Goal: Communication & Community: Answer question/provide support

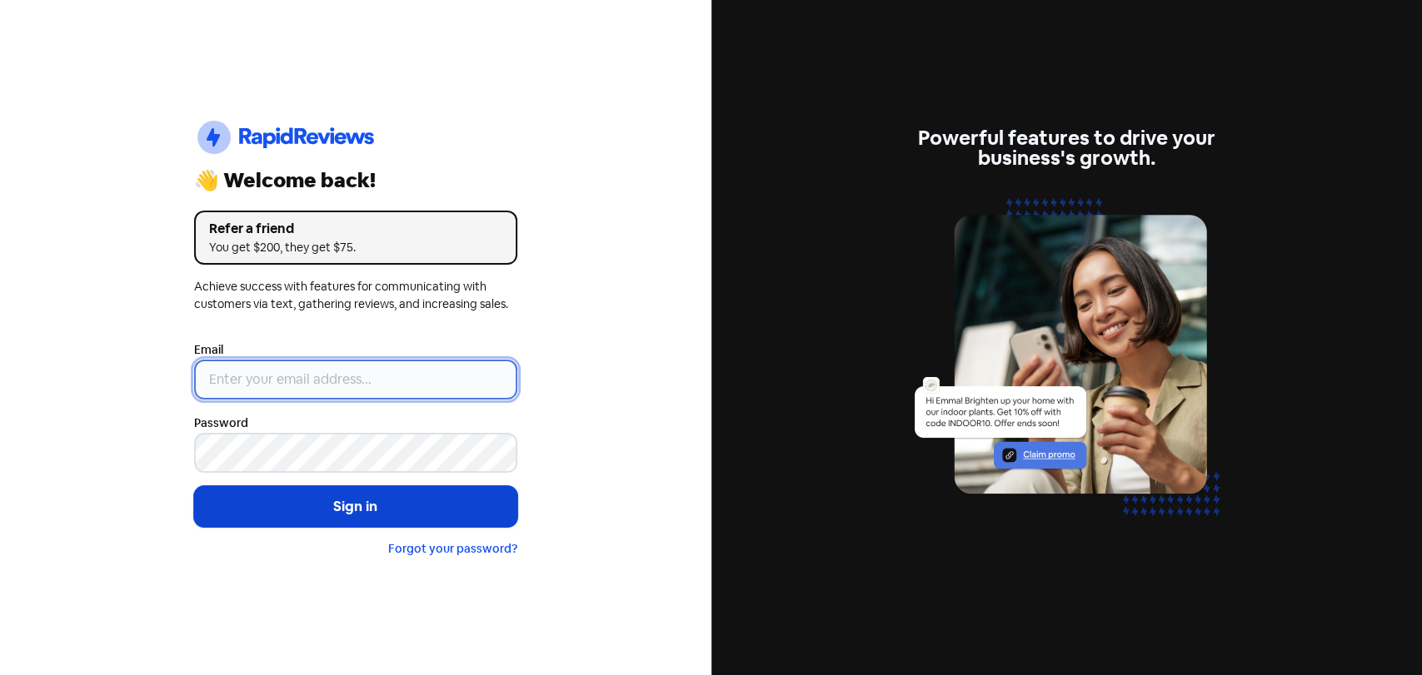
type input "[EMAIL_ADDRESS][PERSON_NAME][DOMAIN_NAME]"
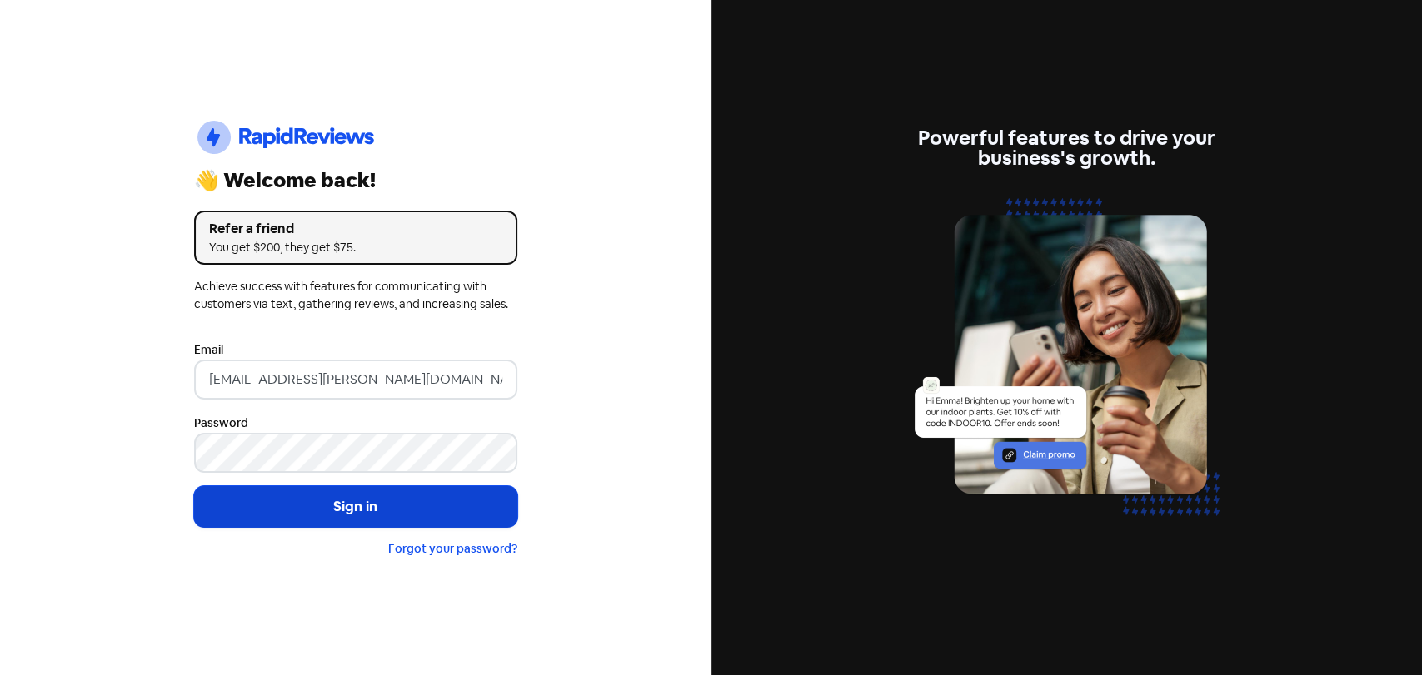
click at [247, 512] on button "Sign in" at bounding box center [355, 507] width 323 height 42
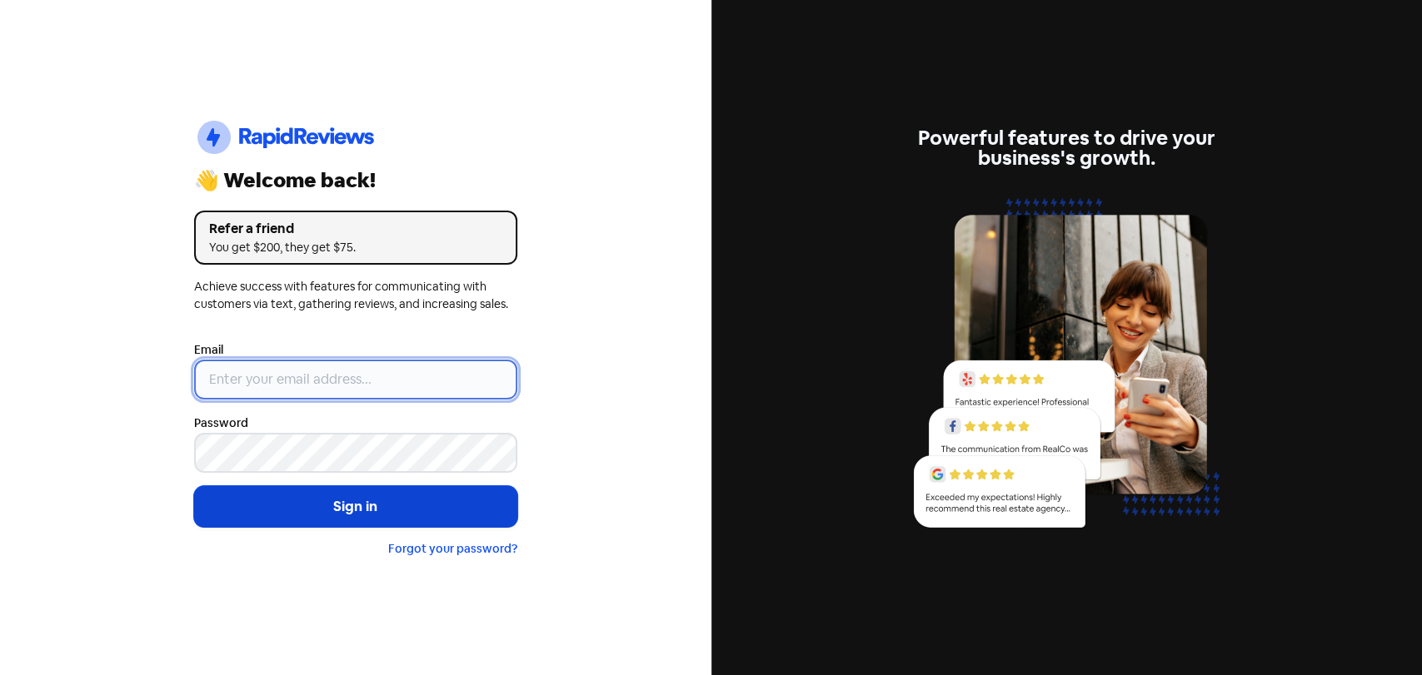
type input "[EMAIL_ADDRESS][PERSON_NAME][DOMAIN_NAME]"
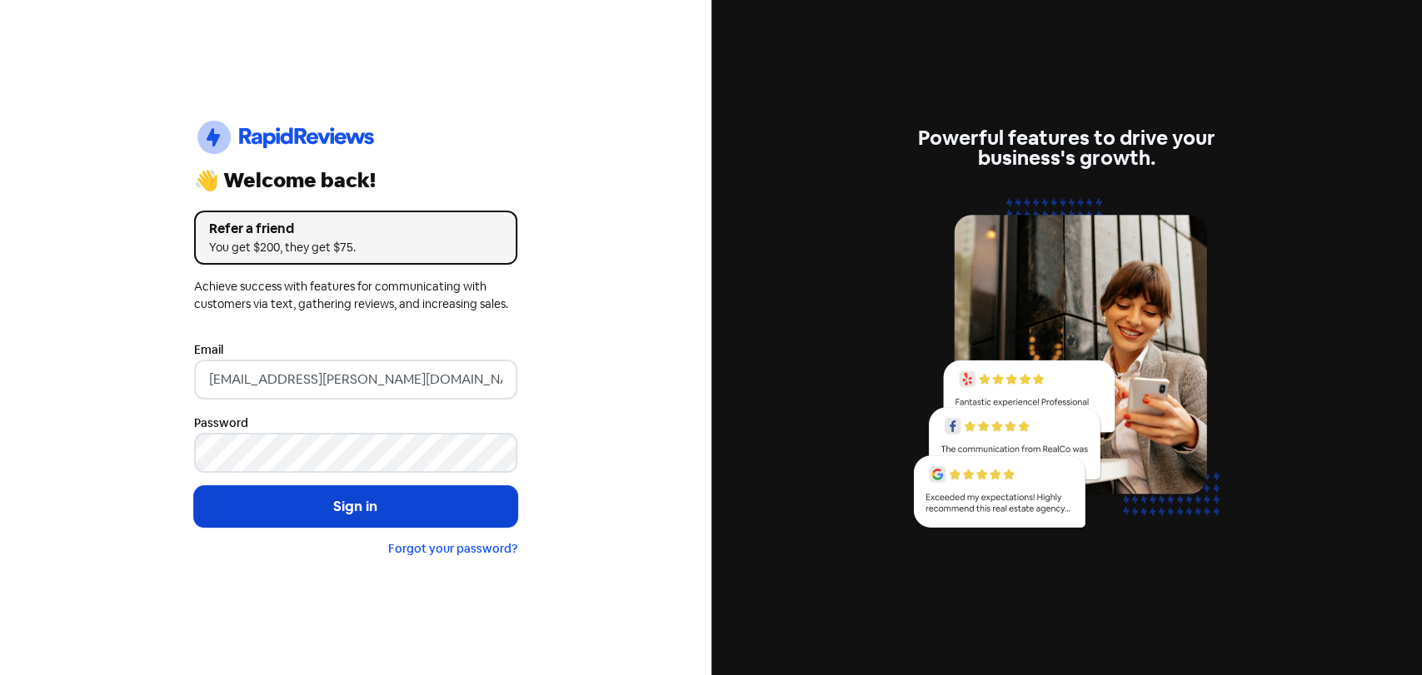
click at [333, 505] on button "Sign in" at bounding box center [355, 507] width 323 height 42
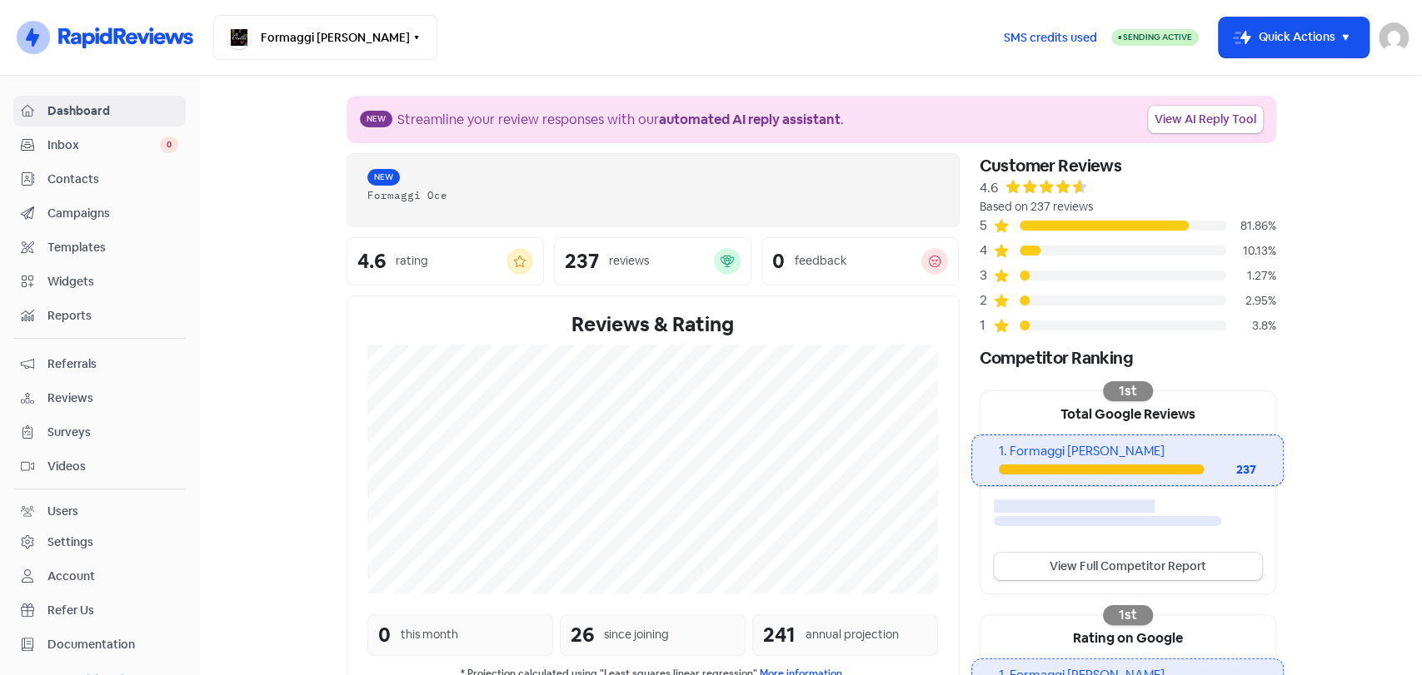
click at [127, 141] on span "Inbox" at bounding box center [103, 145] width 112 height 17
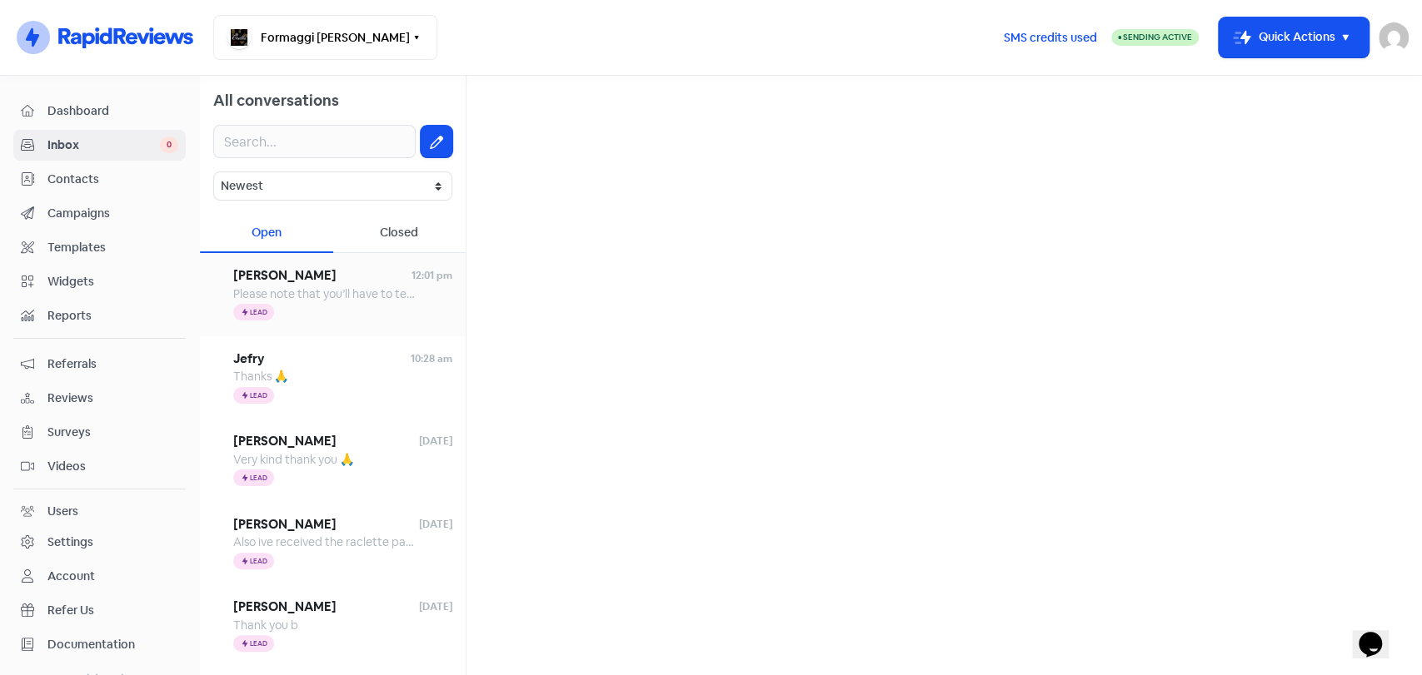
click at [344, 296] on span "Please note that you’ll have to text the above number via whatsapp. Please, do …" at bounding box center [626, 293] width 787 height 15
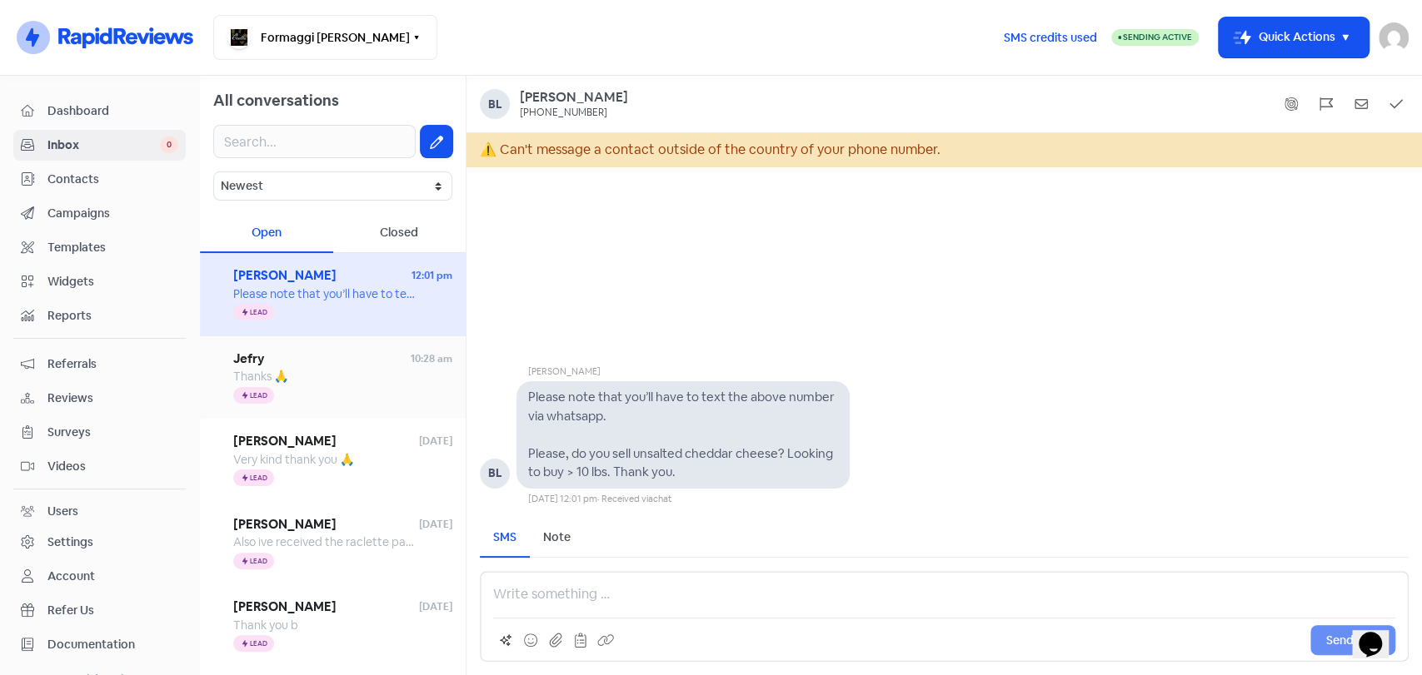
click at [341, 375] on div "Thanks 🙏" at bounding box center [342, 376] width 219 height 17
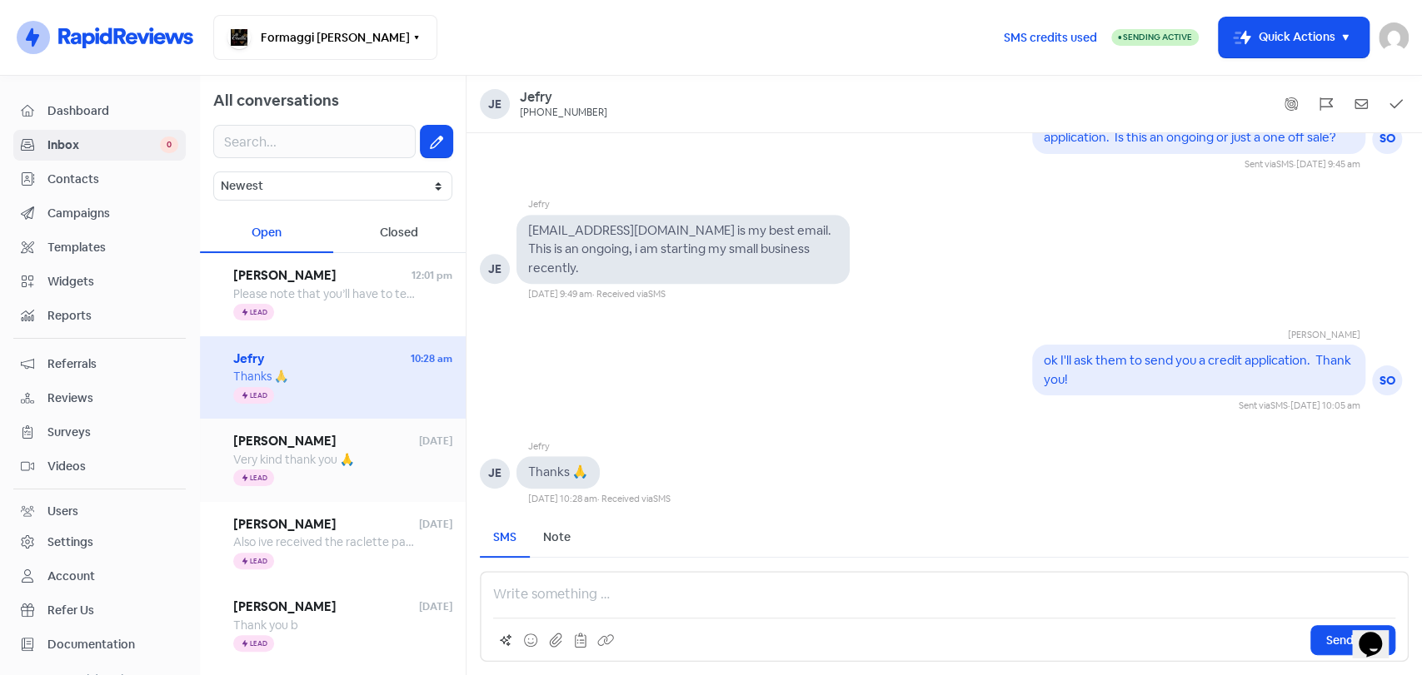
click at [361, 447] on span "[PERSON_NAME]" at bounding box center [326, 441] width 186 height 19
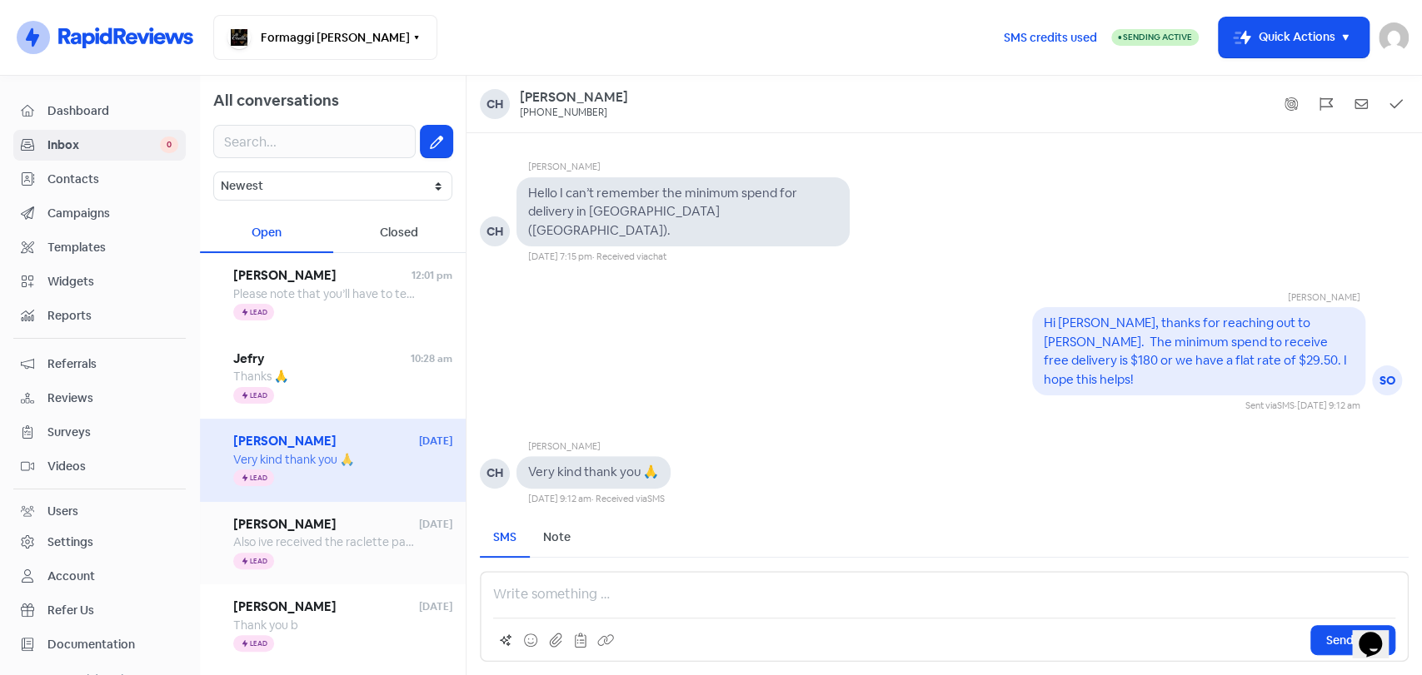
click at [358, 535] on span "Also ive received the raclette pack, do i need to remove it from the ice chest …" at bounding box center [481, 542] width 496 height 15
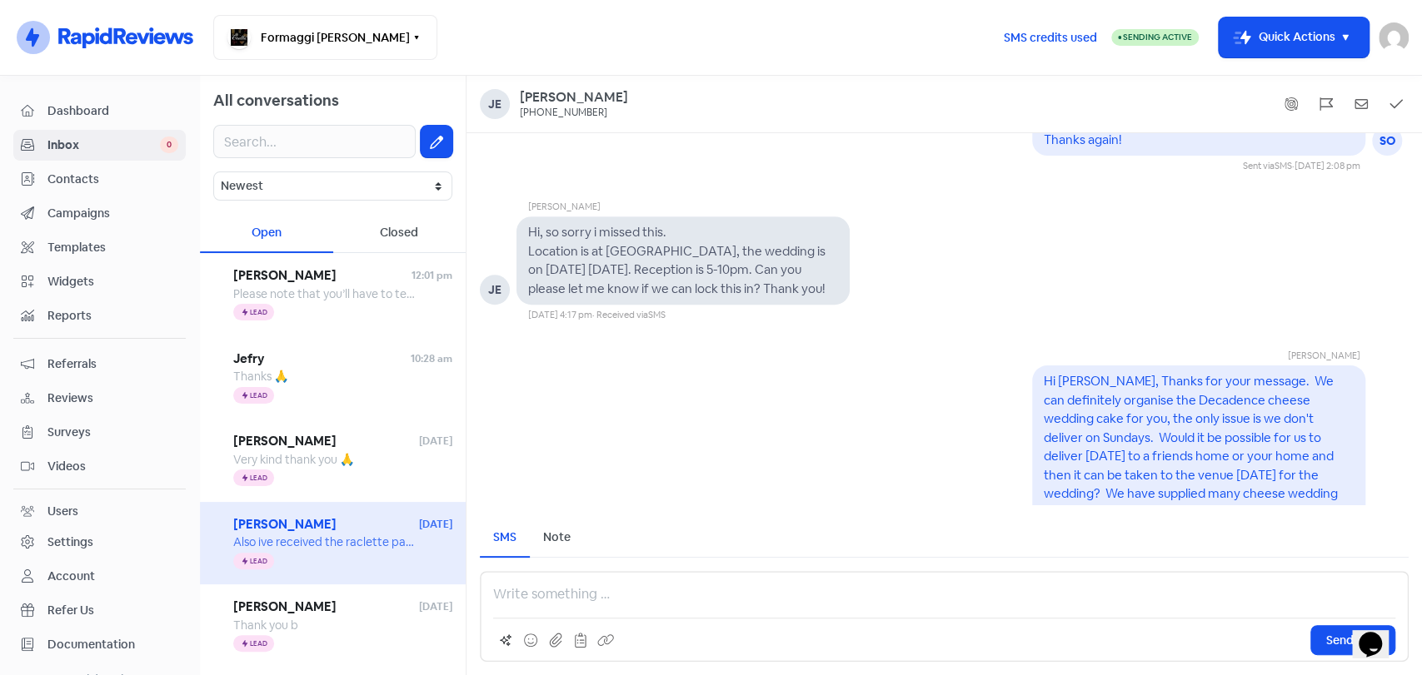
scroll to position [-538, 0]
click at [874, 464] on div "[PERSON_NAME] SO Hi [PERSON_NAME], Thanks for your message. We can definitely o…" at bounding box center [943, 447] width 955 height 261
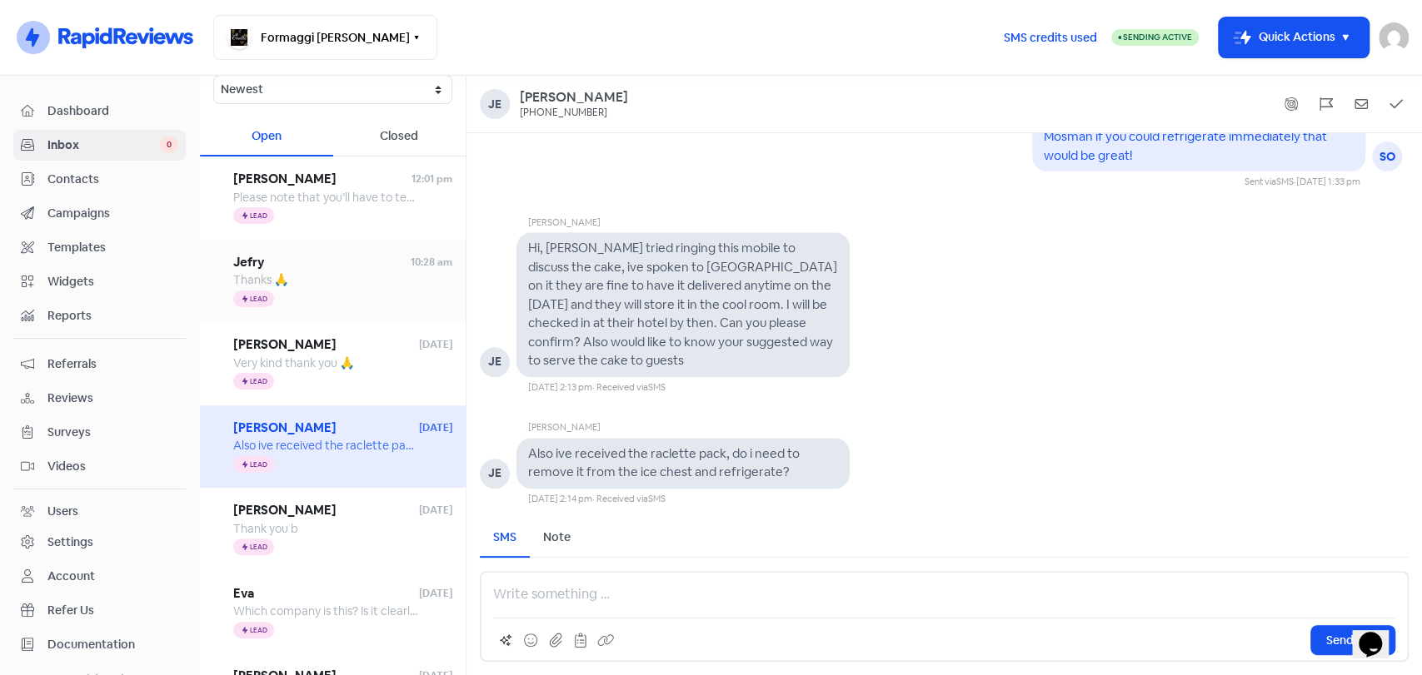
scroll to position [0, 0]
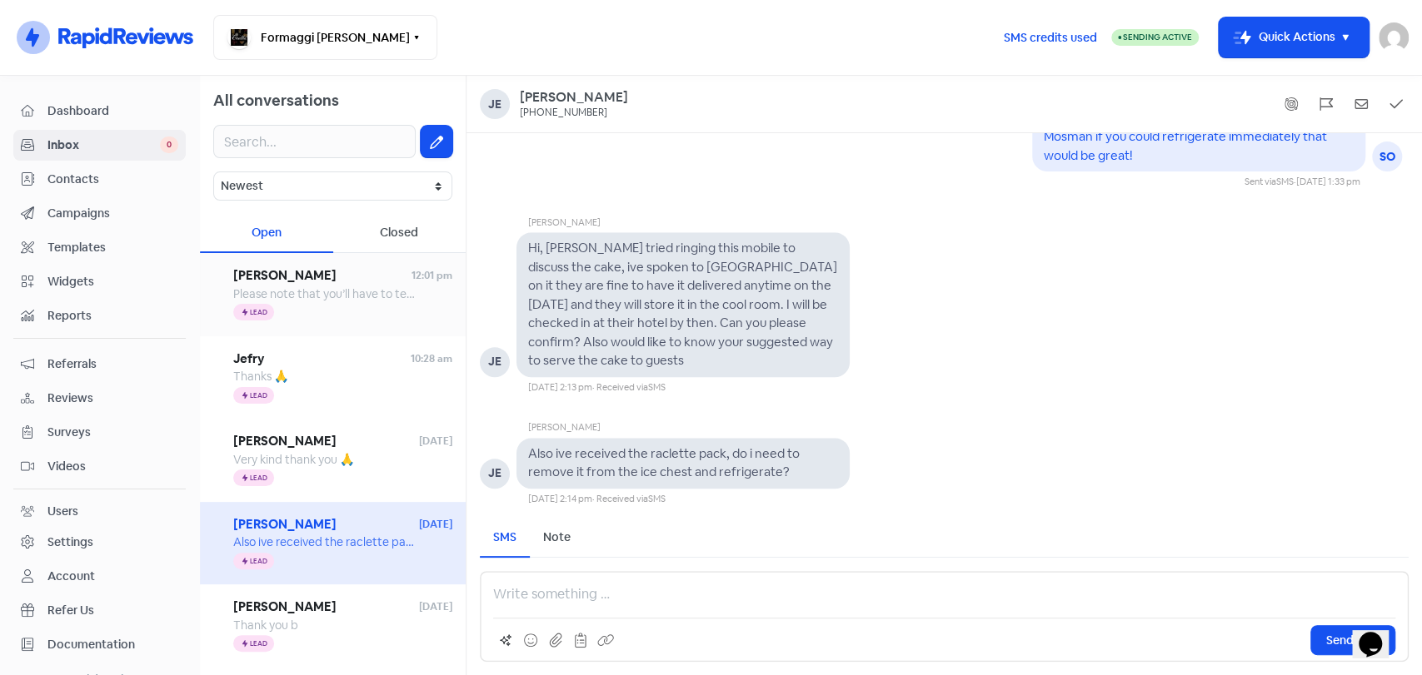
click at [337, 305] on div "Icon For Thunder Lead" at bounding box center [342, 313] width 219 height 20
